Goal: Task Accomplishment & Management: Use online tool/utility

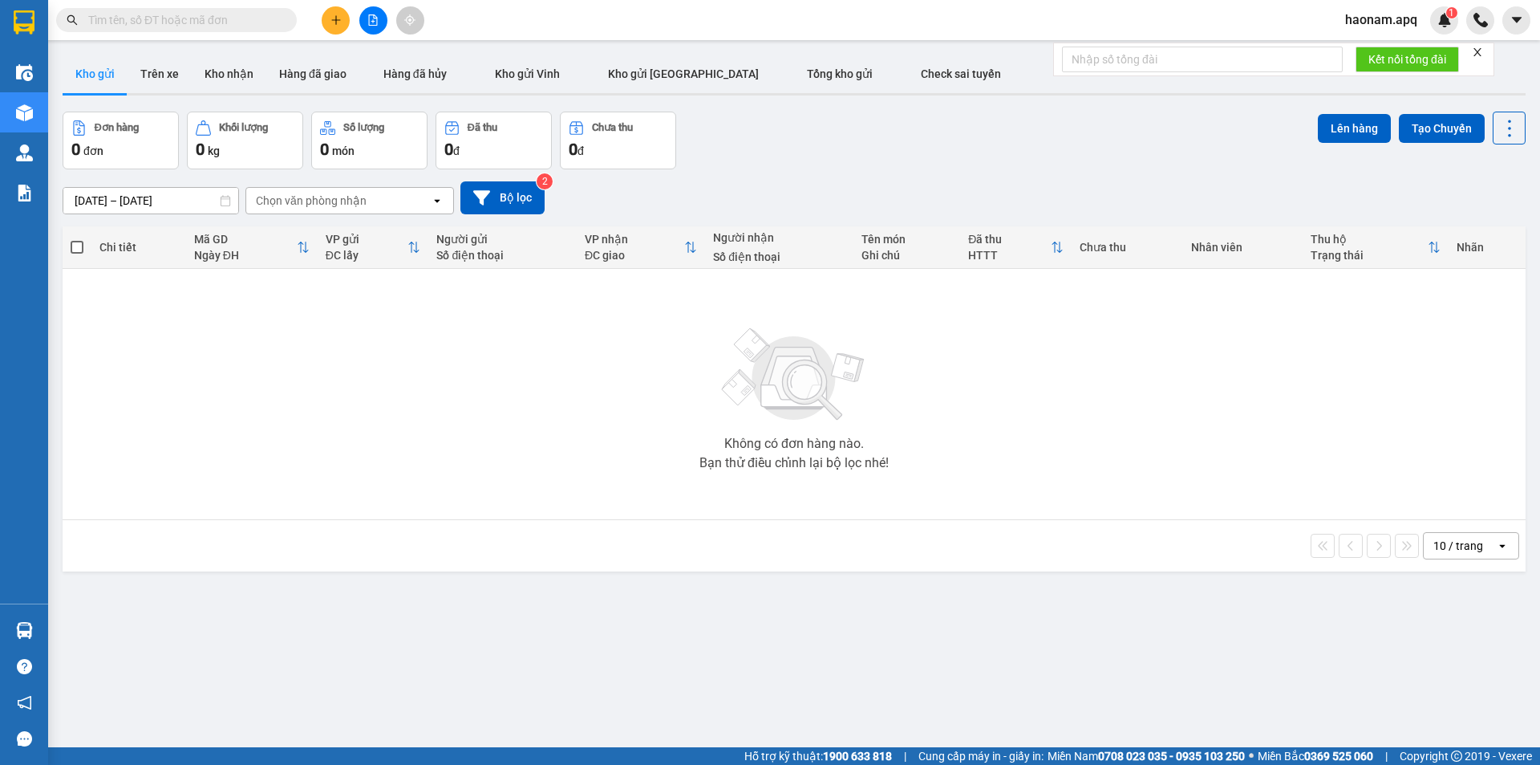
drag, startPoint x: 153, startPoint y: 75, endPoint x: 124, endPoint y: 87, distance: 31.6
click at [148, 75] on button "Trên xe" at bounding box center [160, 74] width 64 height 39
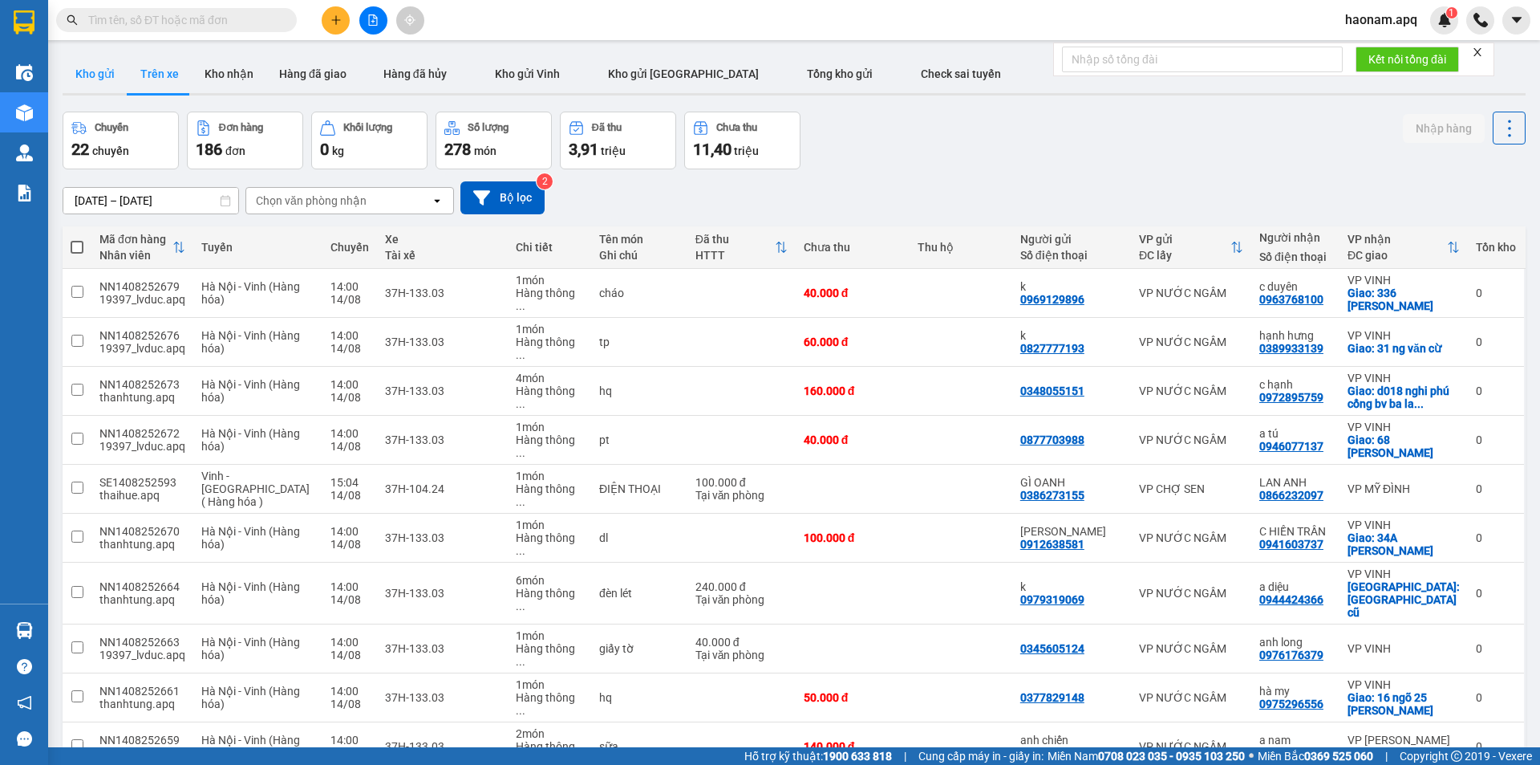
click at [100, 87] on button "Kho gửi" at bounding box center [95, 74] width 65 height 39
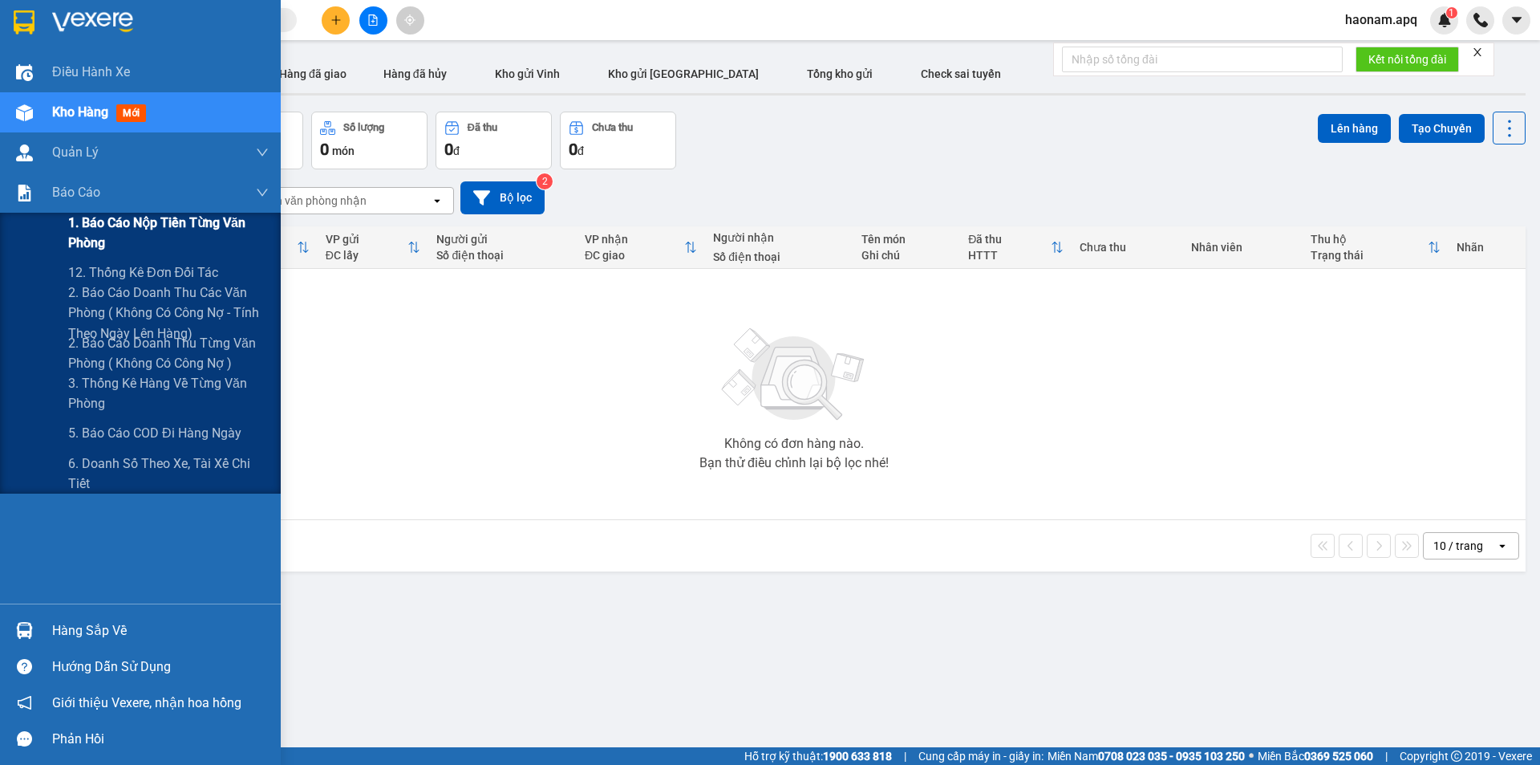
click at [184, 232] on span "1. Báo cáo nộp tiền từng văn phòng" at bounding box center [168, 233] width 201 height 40
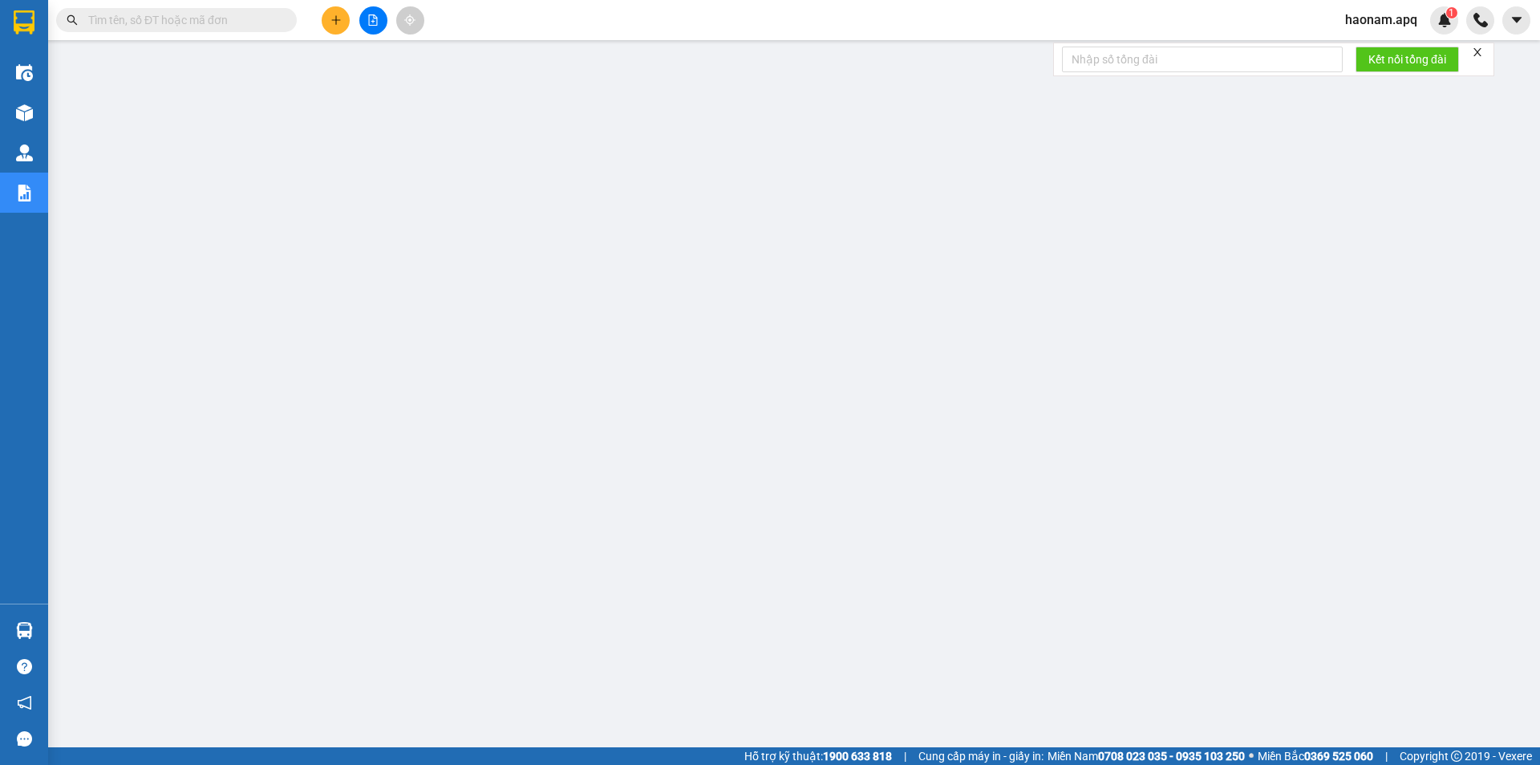
click at [1346, 22] on span "haonam.apq" at bounding box center [1382, 20] width 98 height 20
click at [1354, 59] on li "Đăng xuất" at bounding box center [1383, 50] width 103 height 26
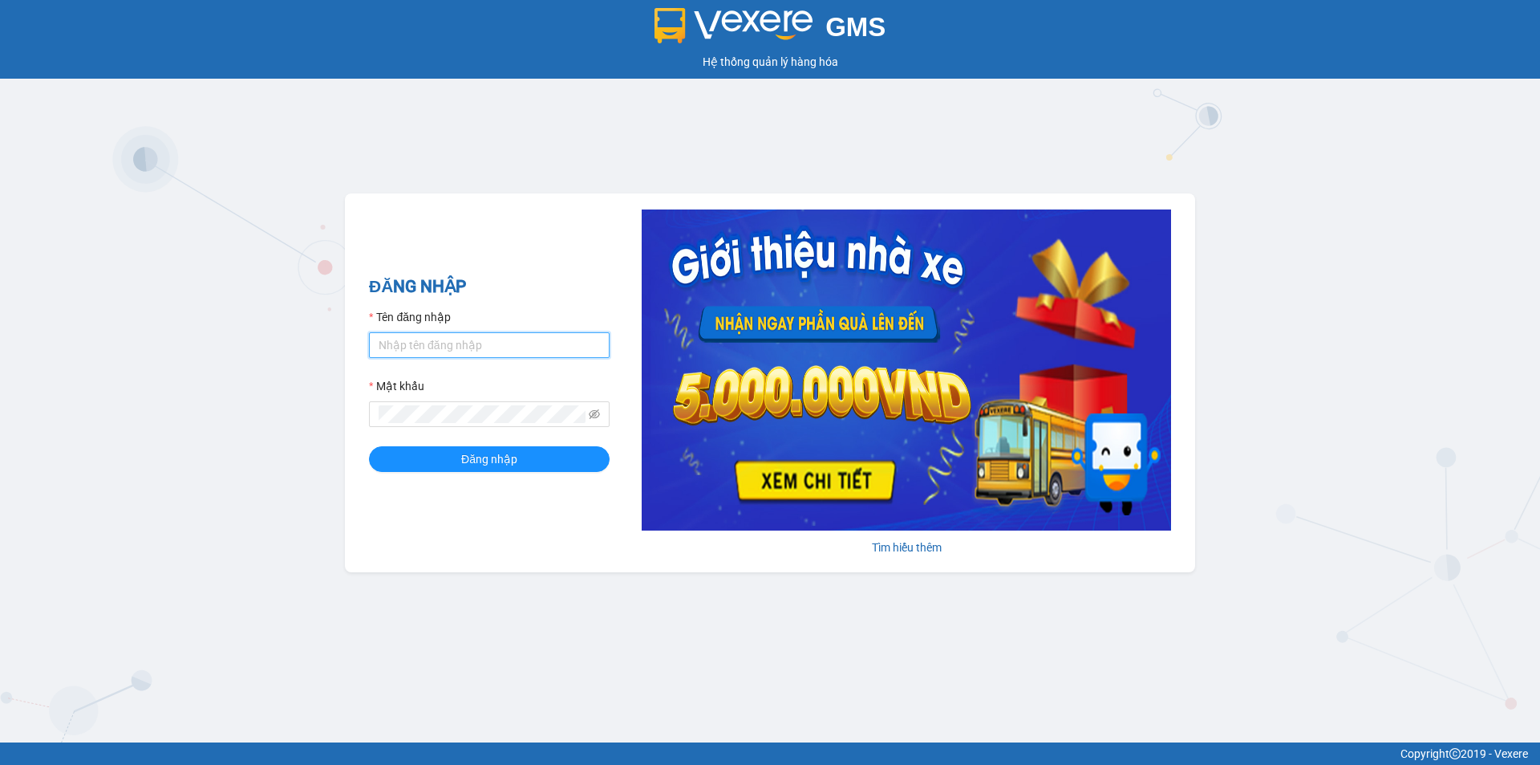
click at [500, 342] on input "Tên đăng nhập" at bounding box center [489, 345] width 241 height 26
type input "tuyet.apq"
click at [534, 458] on button "Đăng nhập" at bounding box center [489, 459] width 241 height 26
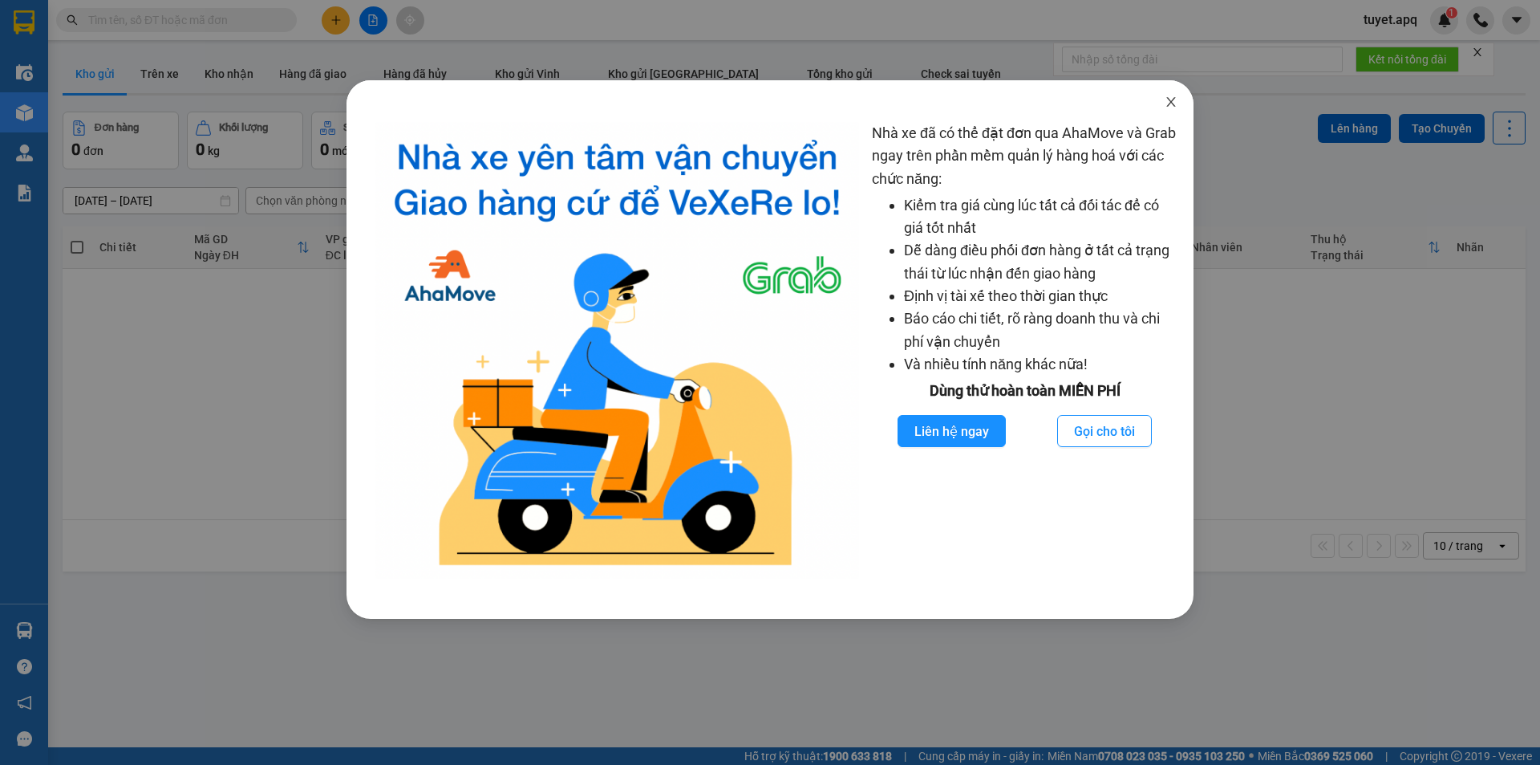
drag, startPoint x: 1168, startPoint y: 99, endPoint x: 821, endPoint y: 57, distance: 349.9
click at [1168, 98] on icon "close" at bounding box center [1171, 101] width 13 height 13
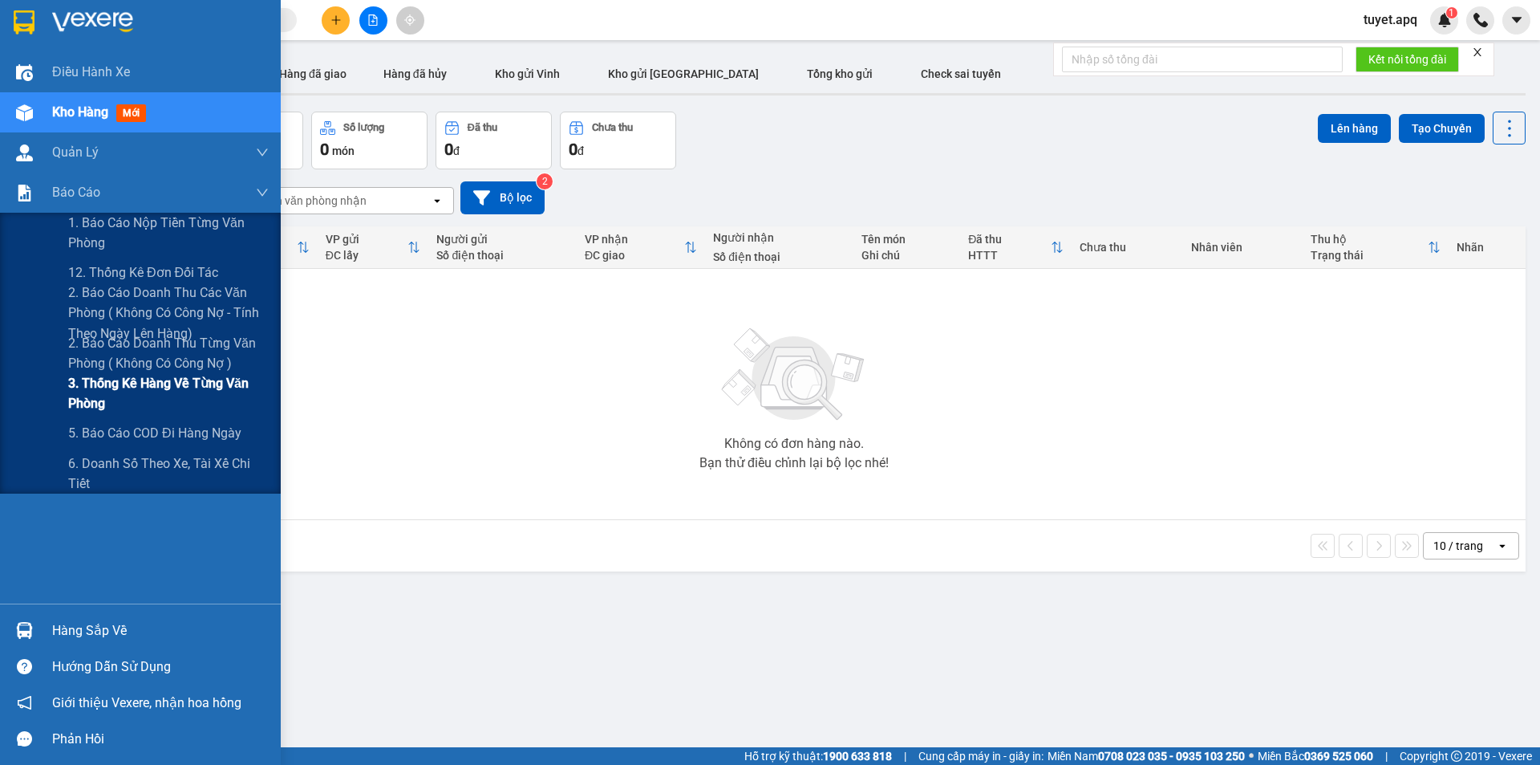
click at [116, 381] on span "3. Thống kê hàng về từng văn phòng" at bounding box center [168, 393] width 201 height 40
